Goal: Transaction & Acquisition: Purchase product/service

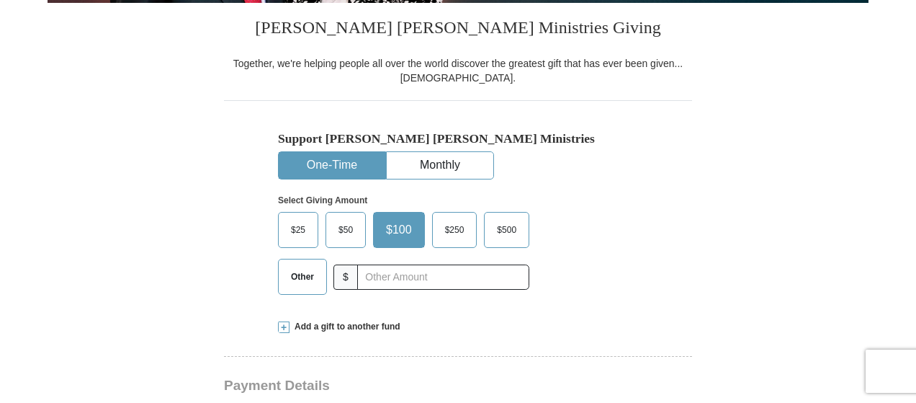
scroll to position [360, 0]
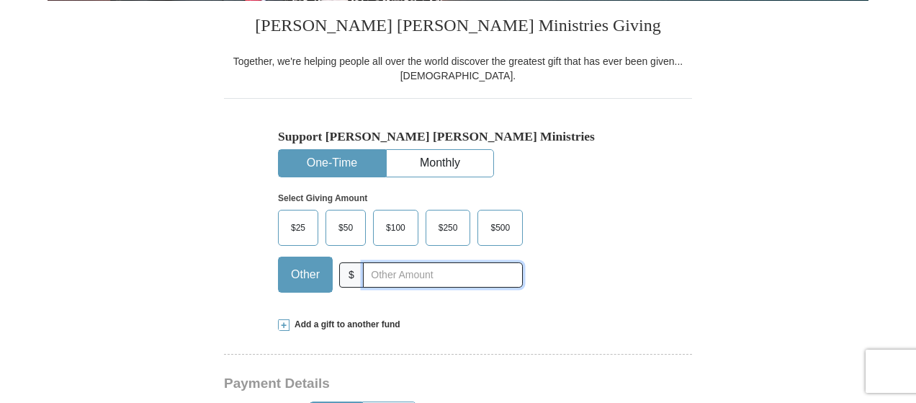
click at [423, 274] on input "text" at bounding box center [443, 274] width 160 height 25
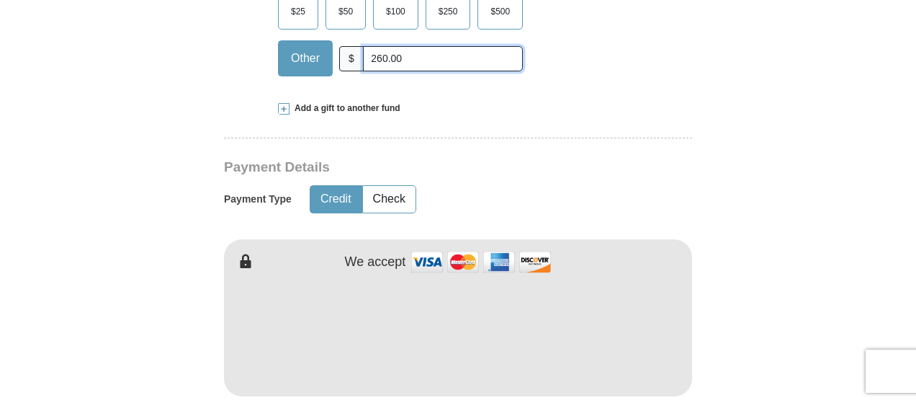
scroll to position [648, 0]
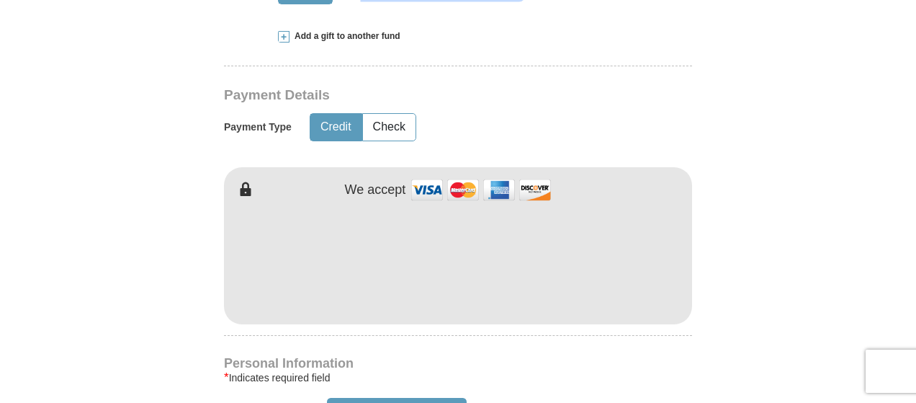
type input "260.00"
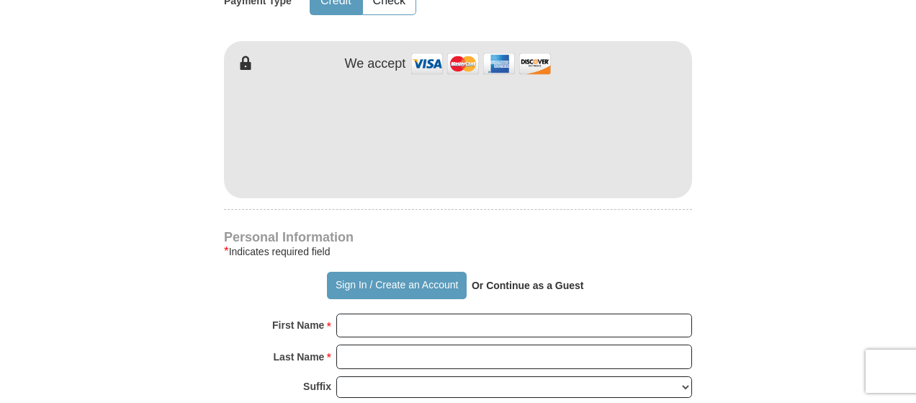
scroll to position [864, 0]
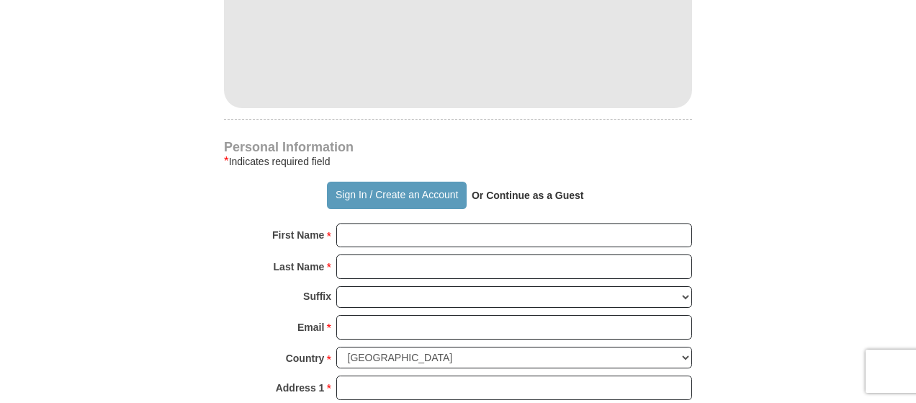
click at [516, 197] on strong "Or Continue as a Guest" at bounding box center [528, 195] width 112 height 12
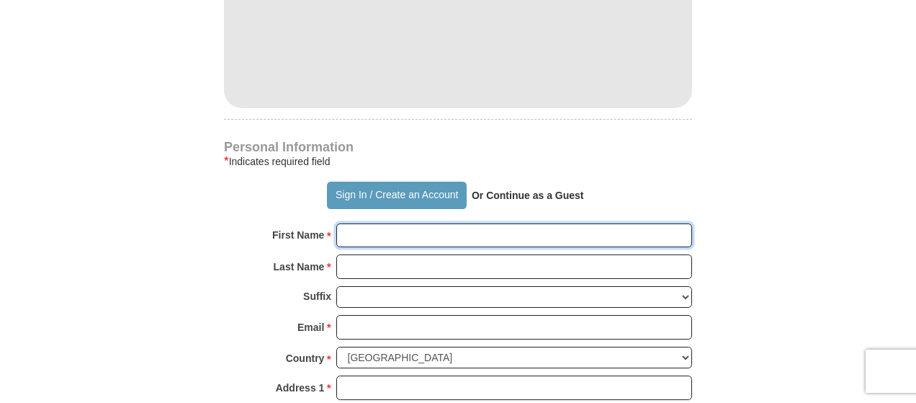
click at [430, 233] on input "First Name *" at bounding box center [514, 235] width 356 height 24
type input "[PERSON_NAME]"
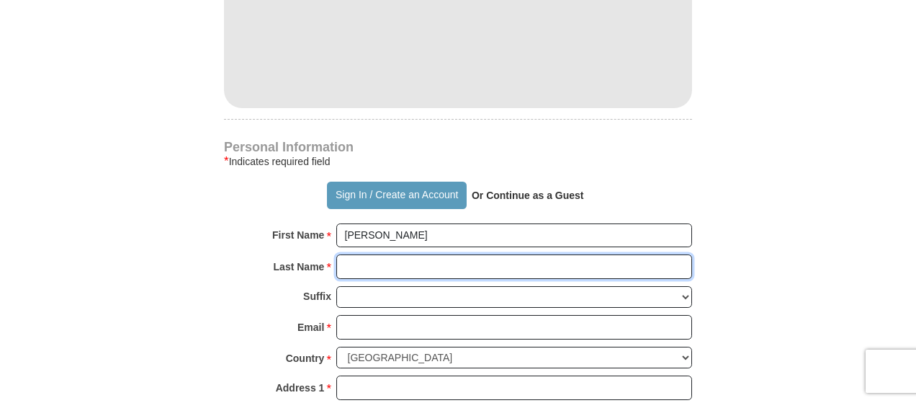
click at [426, 269] on input "Last Name *" at bounding box center [514, 266] width 356 height 24
type input "[PERSON_NAME]"
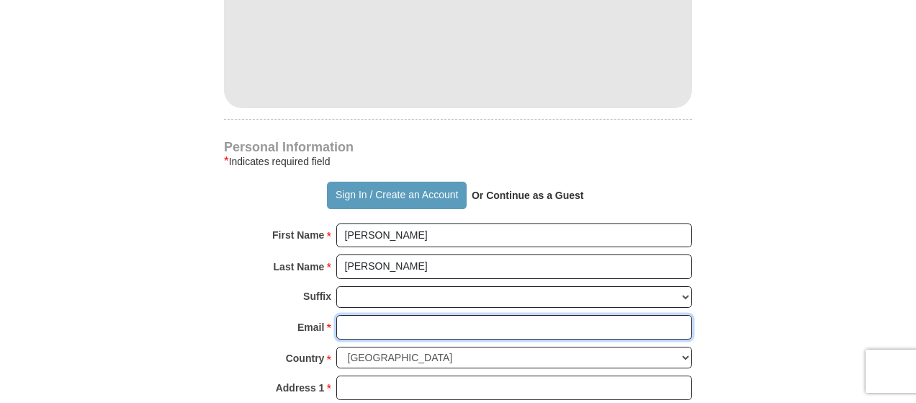
click at [365, 321] on input "Email *" at bounding box center [514, 327] width 356 height 24
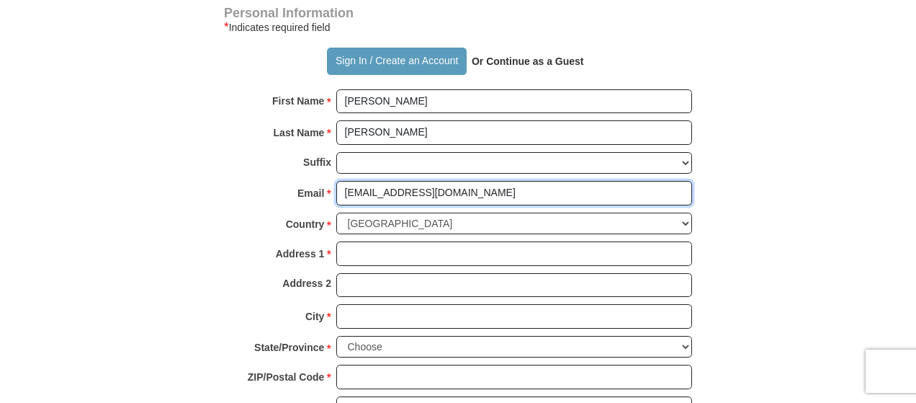
scroll to position [1008, 0]
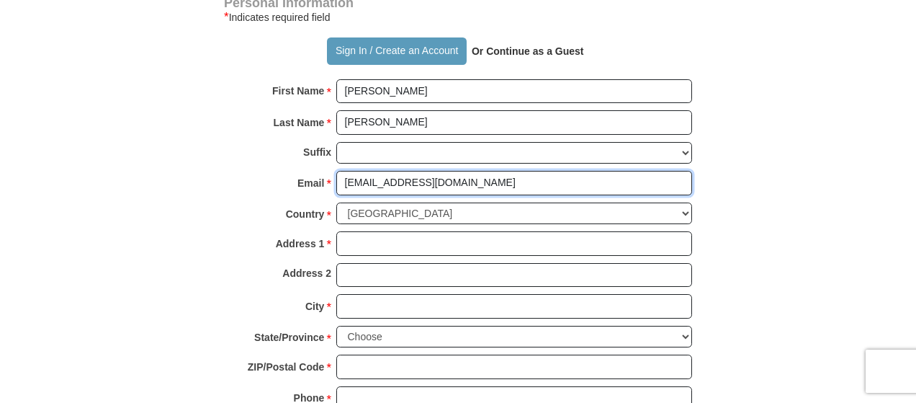
type input "[EMAIL_ADDRESS][DOMAIN_NAME]"
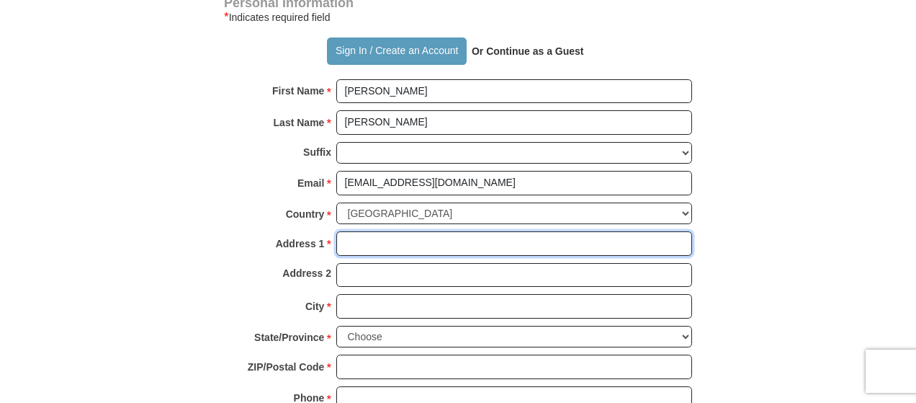
click at [415, 240] on input "Address 1 *" at bounding box center [514, 243] width 356 height 24
type input "[STREET_ADDRESS][PERSON_NAME]"
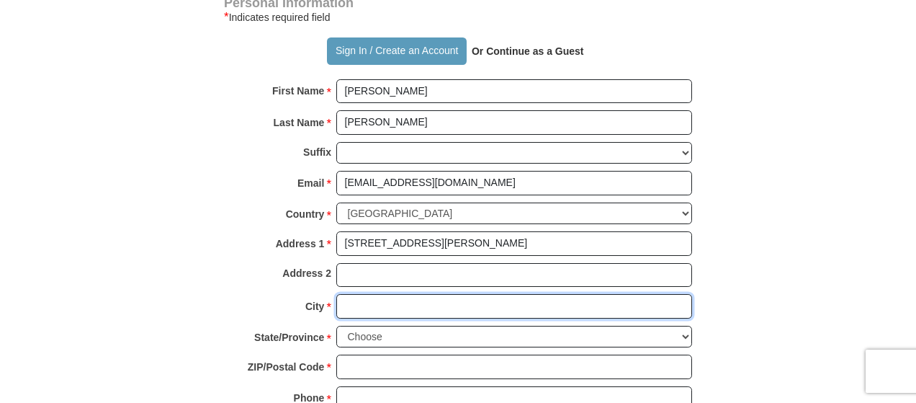
click at [412, 294] on input "City *" at bounding box center [514, 306] width 356 height 24
type input "Rocky Mount"
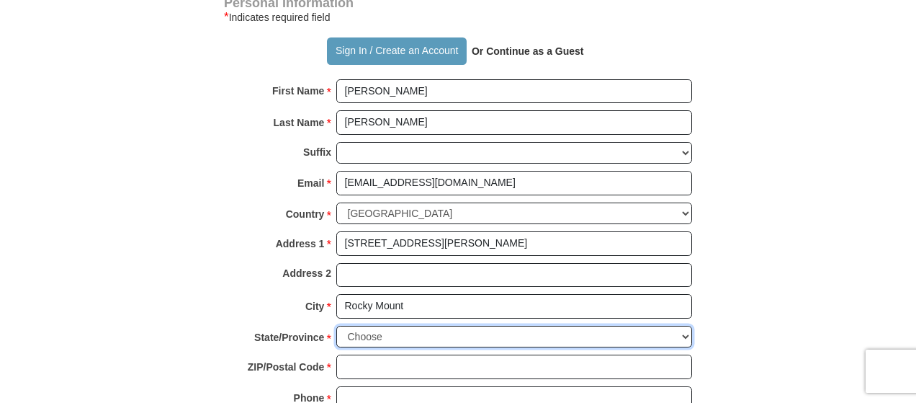
click at [407, 328] on select "Choose [US_STATE] [US_STATE] [US_STATE] [US_STATE] [US_STATE] Armed Forces Amer…" at bounding box center [514, 337] width 356 height 22
select select "NC"
click at [336, 326] on select "Choose [US_STATE] [US_STATE] [US_STATE] [US_STATE] [US_STATE] Armed Forces Amer…" at bounding box center [514, 337] width 356 height 22
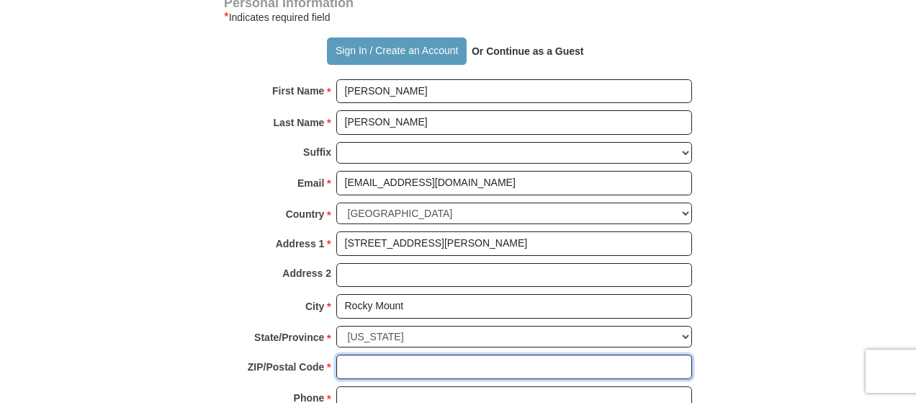
click at [486, 355] on input "ZIP/Postal Code *" at bounding box center [514, 366] width 356 height 24
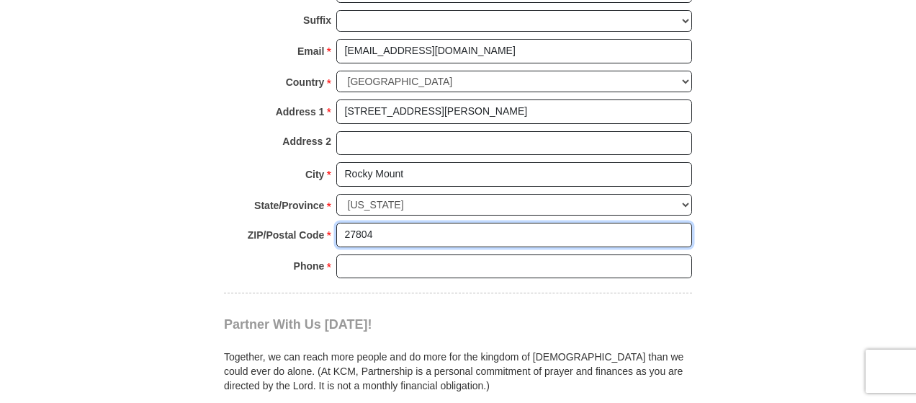
scroll to position [1153, 0]
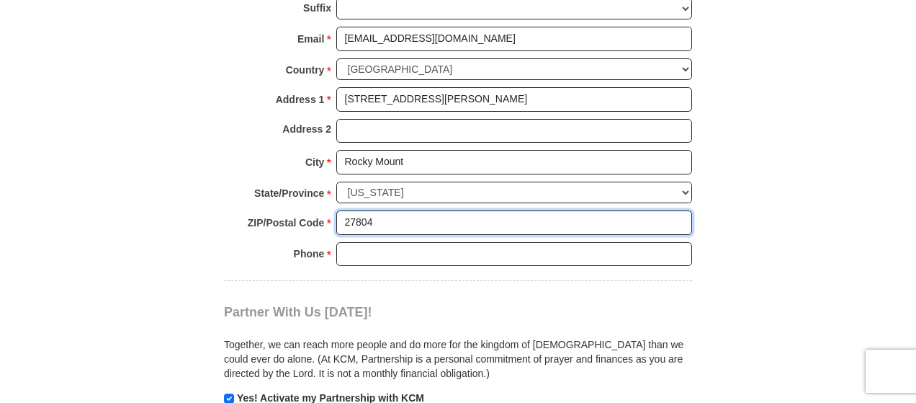
type input "27804"
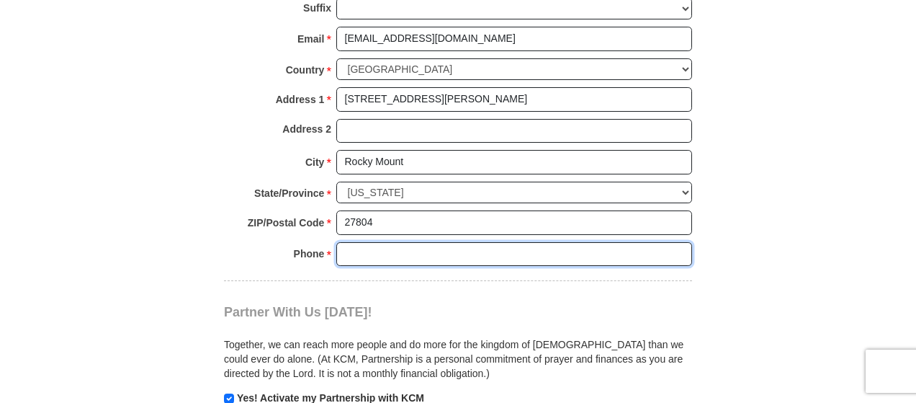
click at [524, 249] on input "Phone * *" at bounding box center [514, 254] width 356 height 24
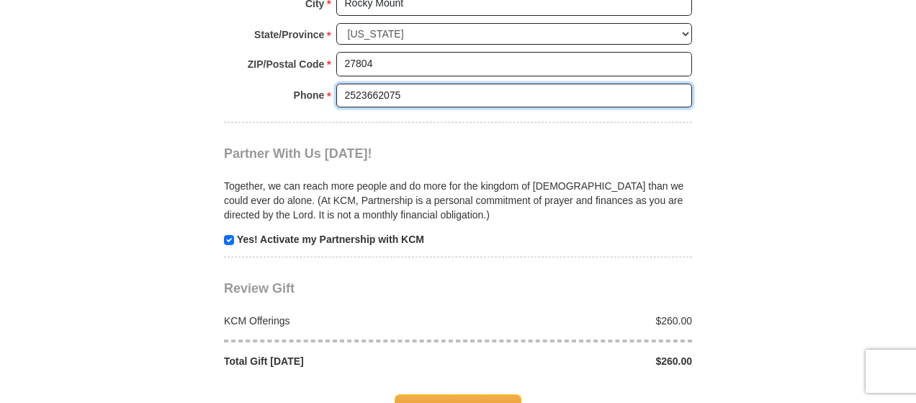
scroll to position [1369, 0]
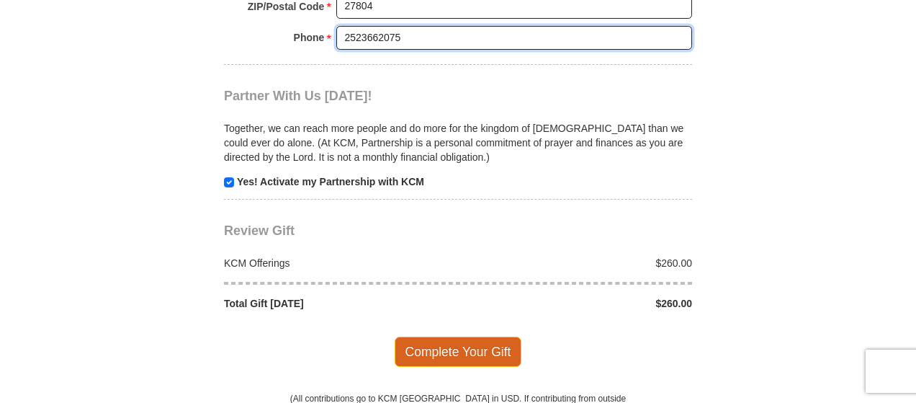
type input "2523662075"
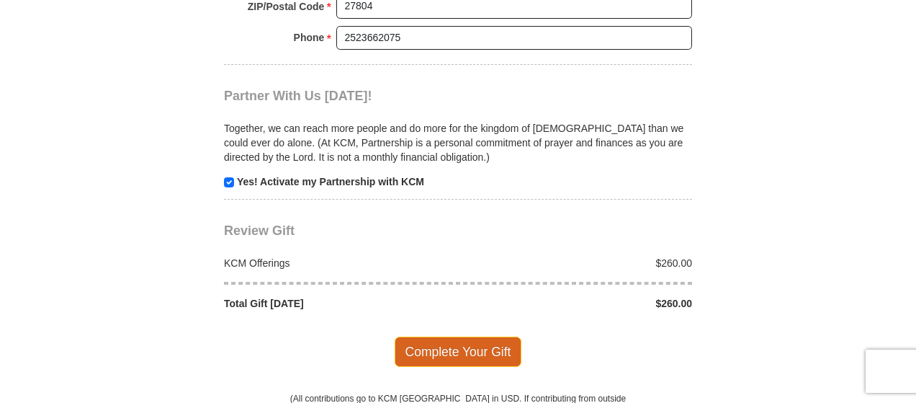
click at [422, 336] on span "Complete Your Gift" at bounding box center [459, 351] width 128 height 30
